Goal: Task Accomplishment & Management: Manage account settings

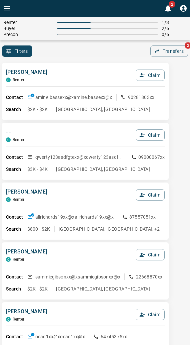
click at [101, 51] on div "Filters 0 Transfers 2" at bounding box center [95, 50] width 190 height 11
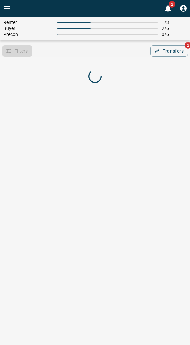
click at [104, 59] on div "Renter 1 / 3 Buyer 2 / 6 Precon 0 / 6 Filters 0 Transfers 2" at bounding box center [95, 55] width 190 height 76
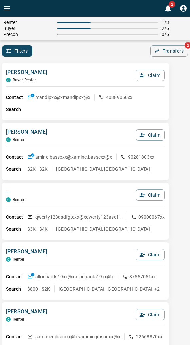
click at [75, 50] on div "Filters 0 Transfers 2" at bounding box center [95, 50] width 190 height 11
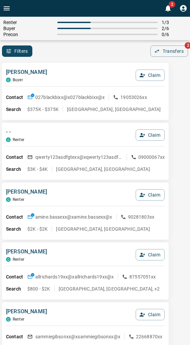
click at [71, 68] on div "Mark F C Buyer Claim" at bounding box center [85, 77] width 159 height 18
click at [150, 77] on button "Claim" at bounding box center [150, 74] width 29 height 11
click at [150, 77] on button "Confirm Claim" at bounding box center [141, 74] width 48 height 11
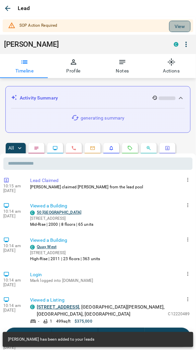
click at [171, 27] on button "View" at bounding box center [179, 26] width 21 height 11
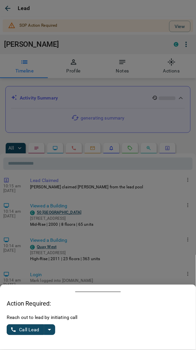
click at [50, 327] on icon "split button" at bounding box center [49, 330] width 8 height 8
click at [26, 317] on li "Log Manual Call" at bounding box center [31, 314] width 41 height 16
click at [24, 328] on button "Log Manual Call" at bounding box center [29, 330] width 44 height 11
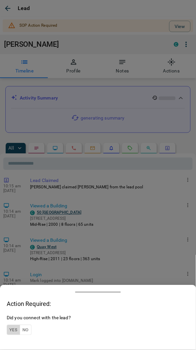
click at [18, 325] on button "Yes" at bounding box center [13, 330] width 13 height 10
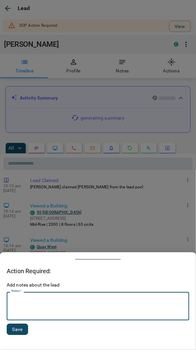
click at [27, 295] on textarea "Notes   *" at bounding box center [97, 306] width 173 height 23
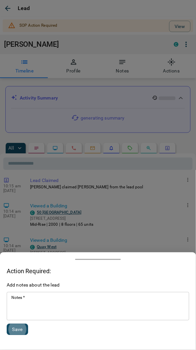
click at [7, 324] on button "Save" at bounding box center [17, 329] width 21 height 11
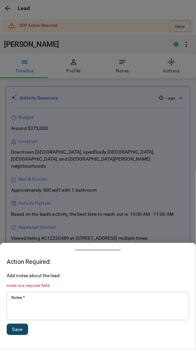
click at [18, 296] on div "* Notes   *" at bounding box center [98, 306] width 182 height 28
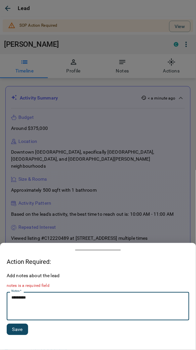
type textarea "*********"
click at [14, 331] on button "Save" at bounding box center [17, 329] width 21 height 11
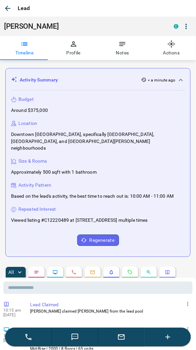
drag, startPoint x: 8, startPoint y: 9, endPoint x: 0, endPoint y: 20, distance: 13.9
click at [8, 9] on icon "button" at bounding box center [8, 8] width 8 height 8
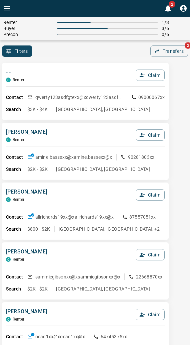
click at [74, 53] on div "Filters 0 Transfers 2" at bounding box center [95, 50] width 190 height 11
